Goal: Task Accomplishment & Management: Manage account settings

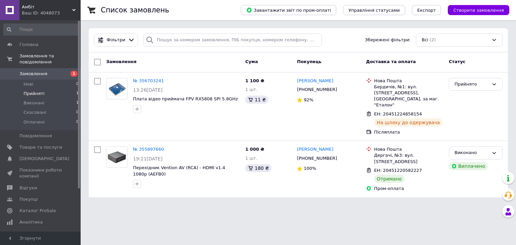
click at [54, 89] on li "Прийняті 1" at bounding box center [41, 93] width 83 height 9
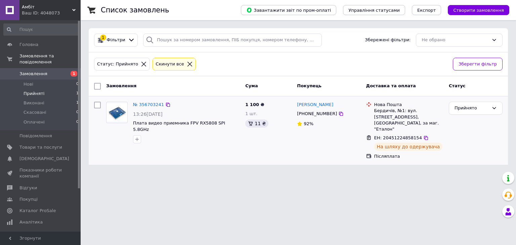
click at [115, 114] on img at bounding box center [117, 113] width 21 height 18
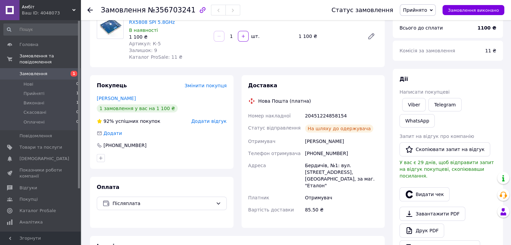
scroll to position [67, 0]
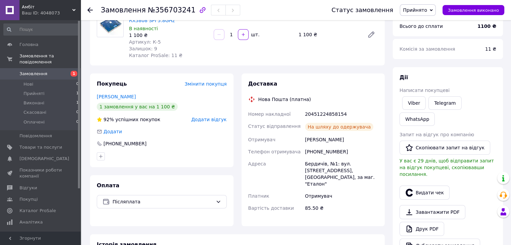
click at [333, 112] on div "20451224858154" at bounding box center [342, 114] width 76 height 12
copy div "20451224858154"
click at [442, 103] on link "Telegram" at bounding box center [445, 102] width 33 height 13
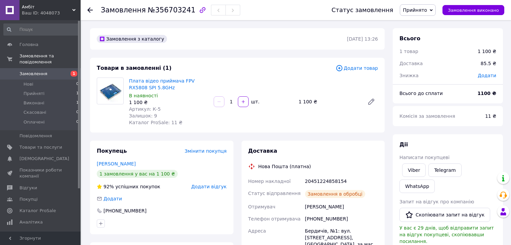
scroll to position [67, 0]
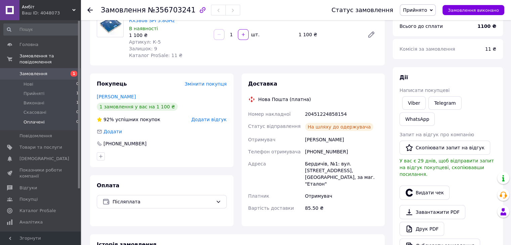
click at [57, 118] on li "Оплачені 0" at bounding box center [41, 124] width 83 height 13
